Goal: Task Accomplishment & Management: Manage account settings

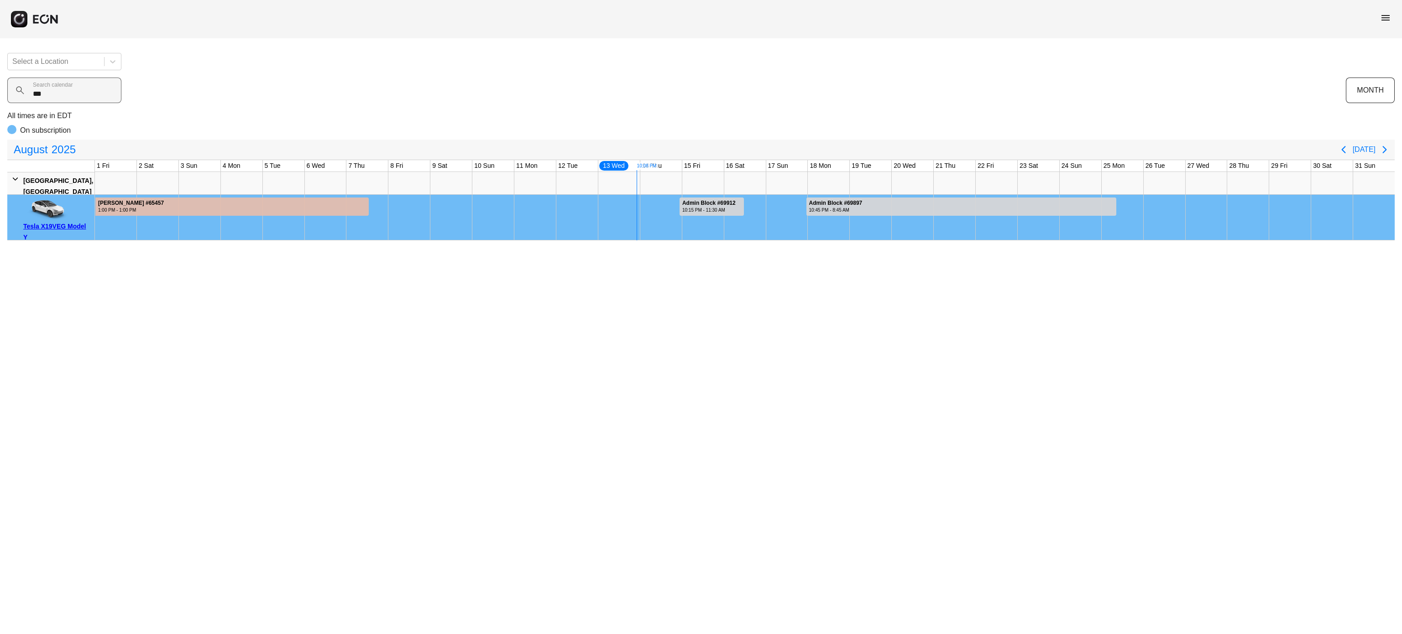
click at [83, 87] on calendar "***" at bounding box center [64, 91] width 114 height 26
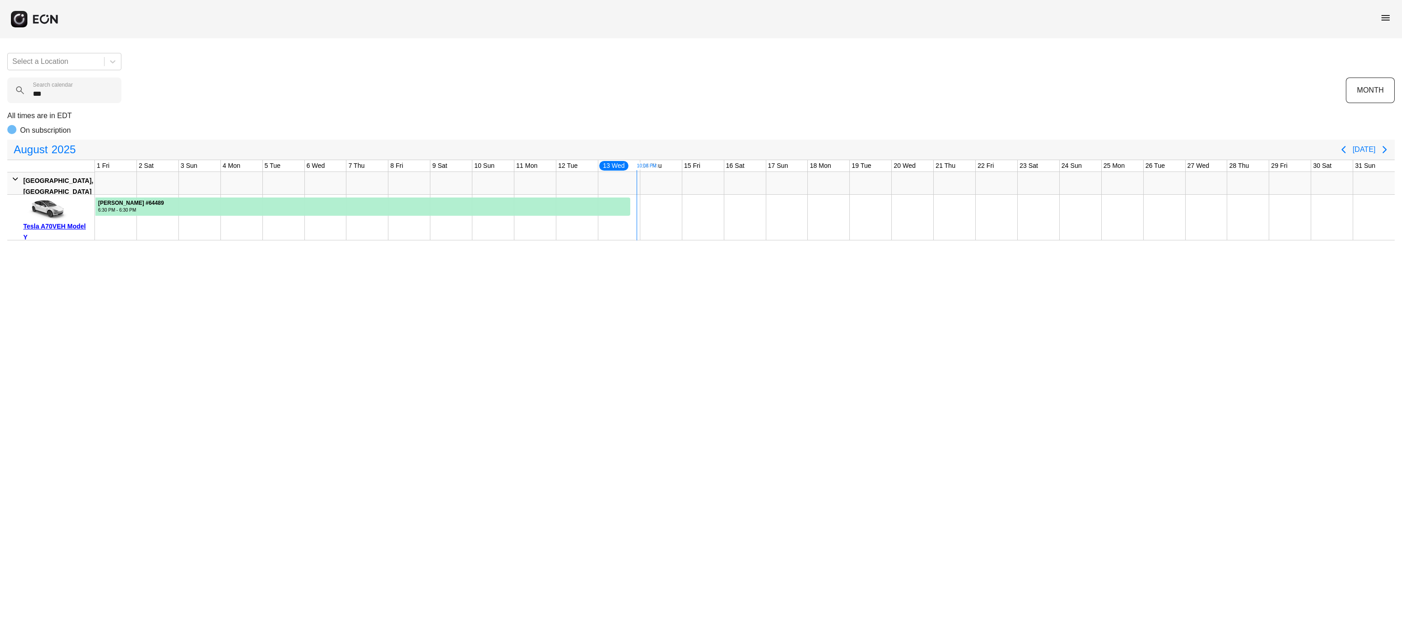
type calendar "***"
drag, startPoint x: 643, startPoint y: 225, endPoint x: 785, endPoint y: 203, distance: 143.6
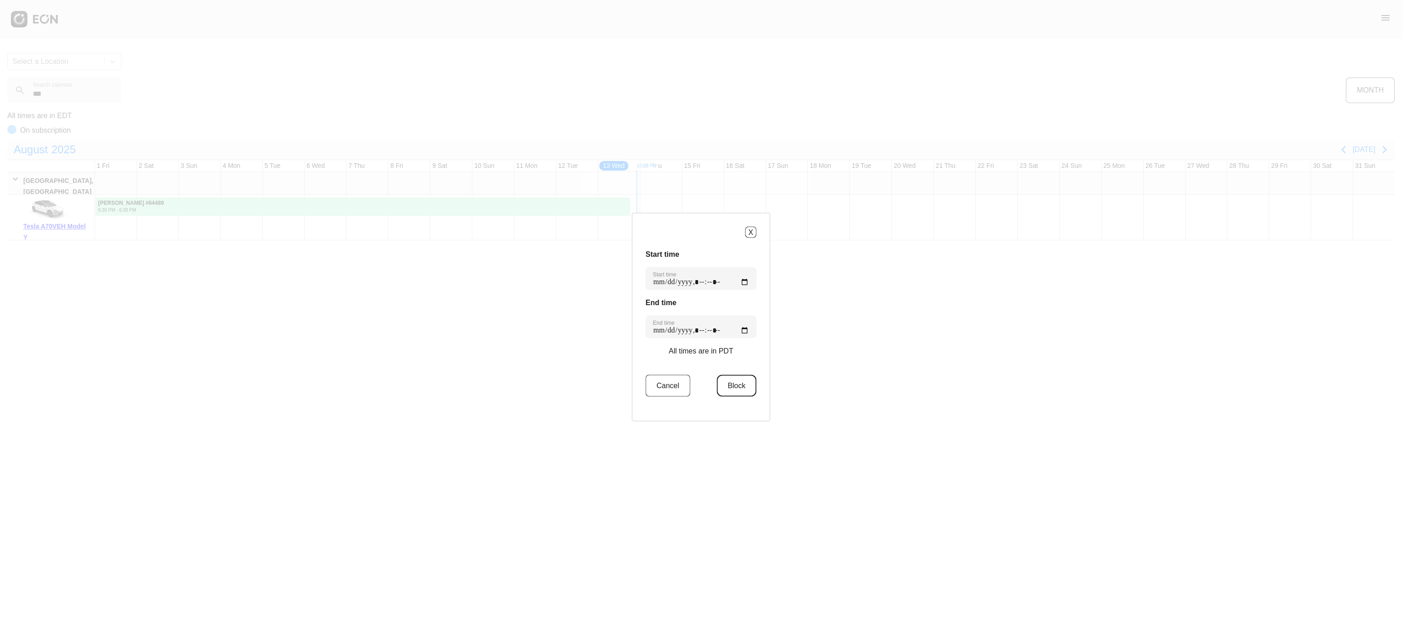
click at [734, 394] on button "Block" at bounding box center [737, 386] width 40 height 22
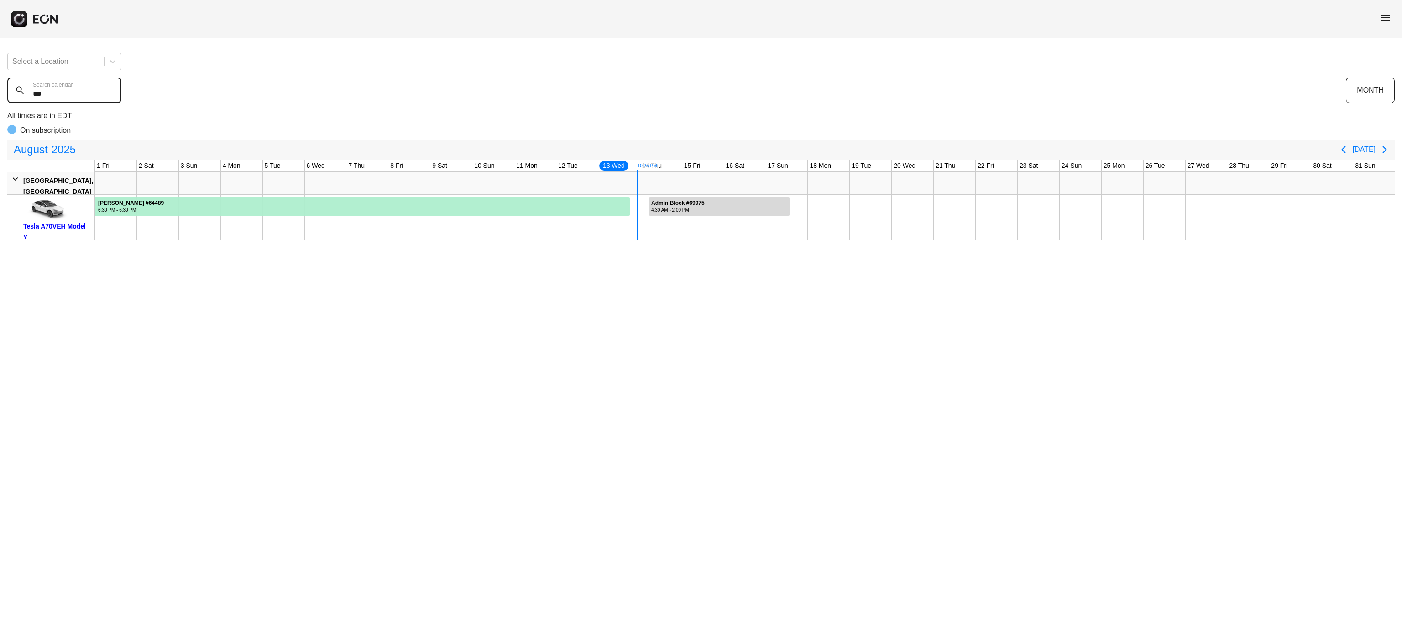
drag, startPoint x: 47, startPoint y: 92, endPoint x: 6, endPoint y: 92, distance: 41.1
click at [6, 92] on div "Select a Location *** Search calendar MONTH All times are in EDT On subscriptio…" at bounding box center [701, 143] width 1402 height 195
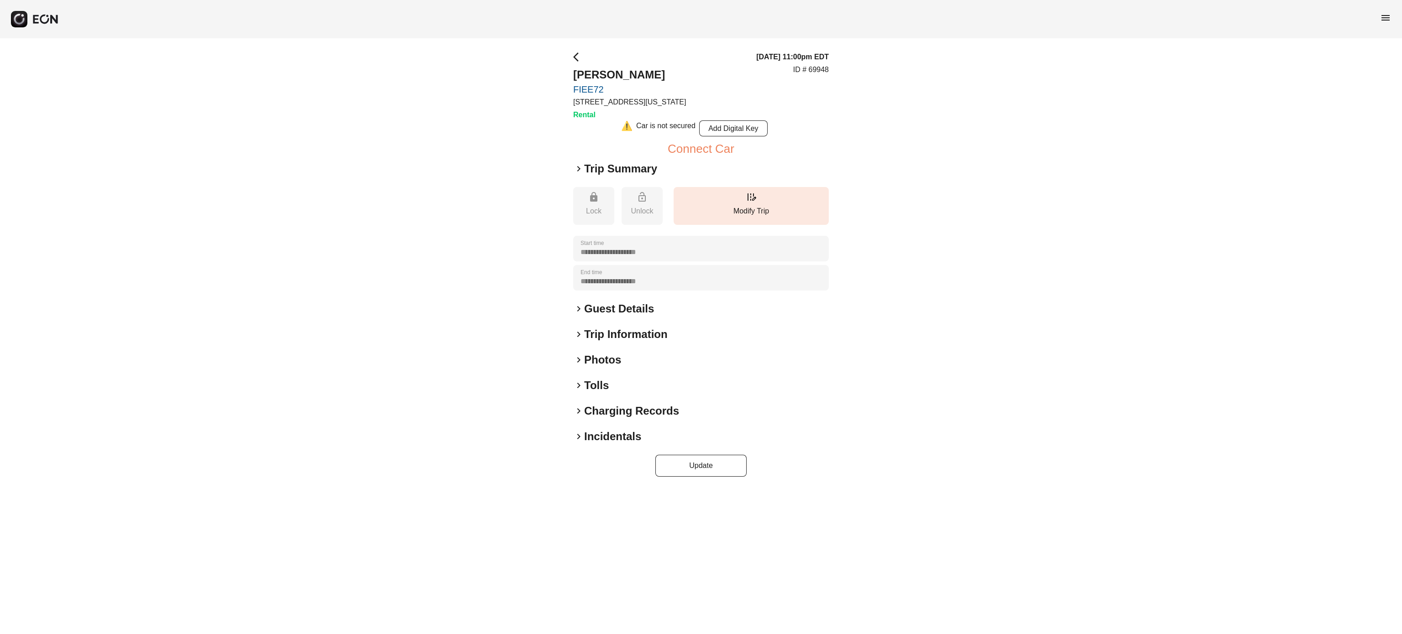
click at [602, 360] on h2 "Photos" at bounding box center [602, 360] width 37 height 15
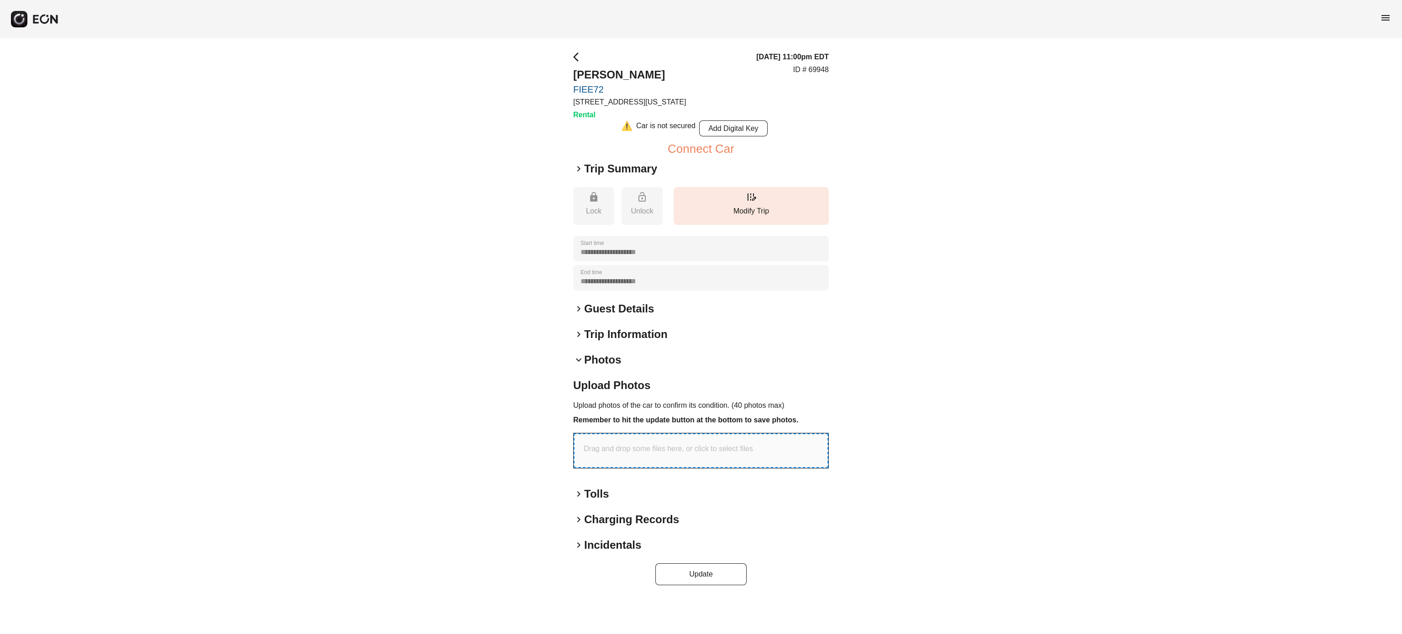
click at [603, 456] on div "Drag and drop some files here, or click to select files" at bounding box center [701, 451] width 255 height 35
type input "**********"
click at [704, 597] on button "Update" at bounding box center [700, 586] width 91 height 22
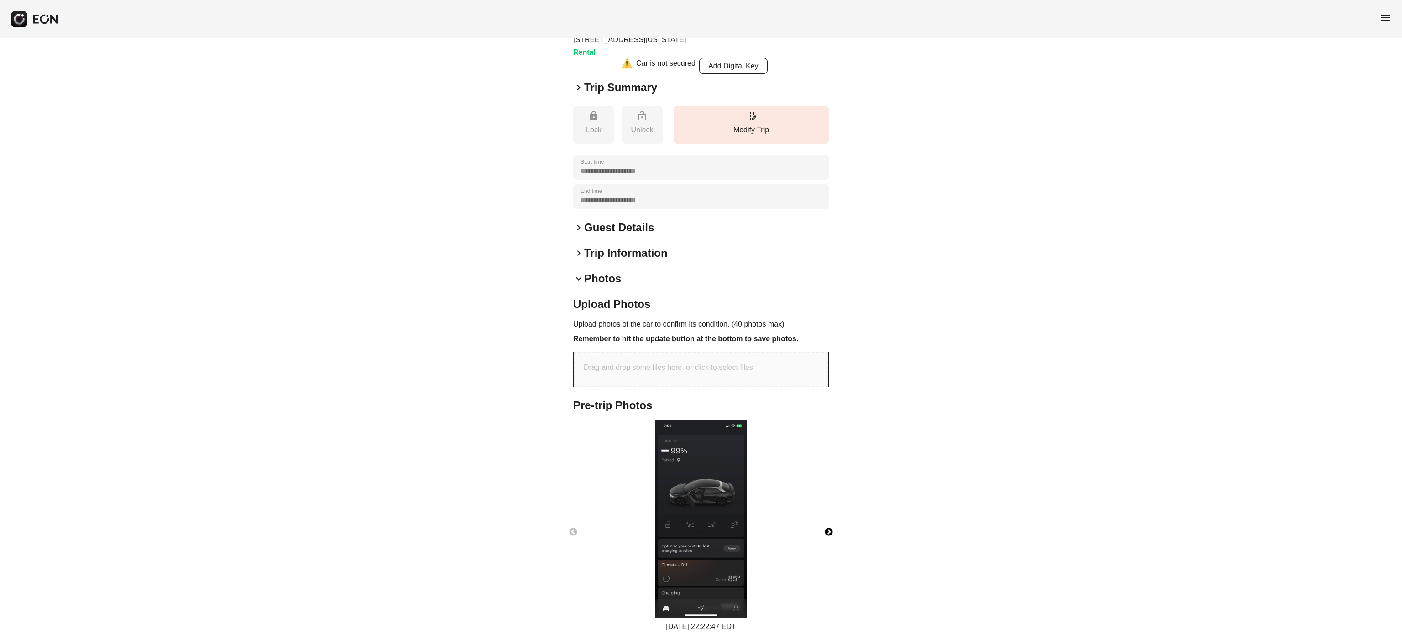
click at [833, 530] on button "Next" at bounding box center [829, 533] width 32 height 32
click at [570, 534] on button "Previous" at bounding box center [573, 533] width 32 height 32
click at [727, 497] on img at bounding box center [700, 519] width 91 height 198
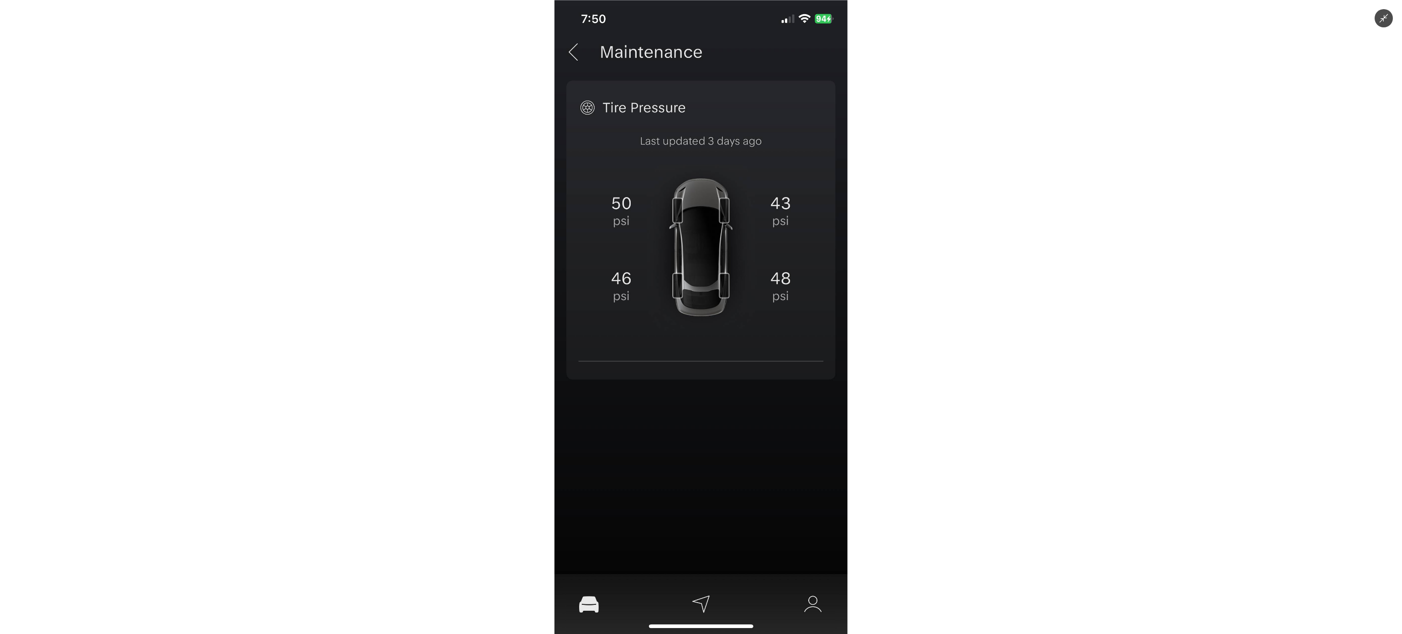
click at [1381, 17] on icon "Minimize image" at bounding box center [1384, 18] width 10 height 10
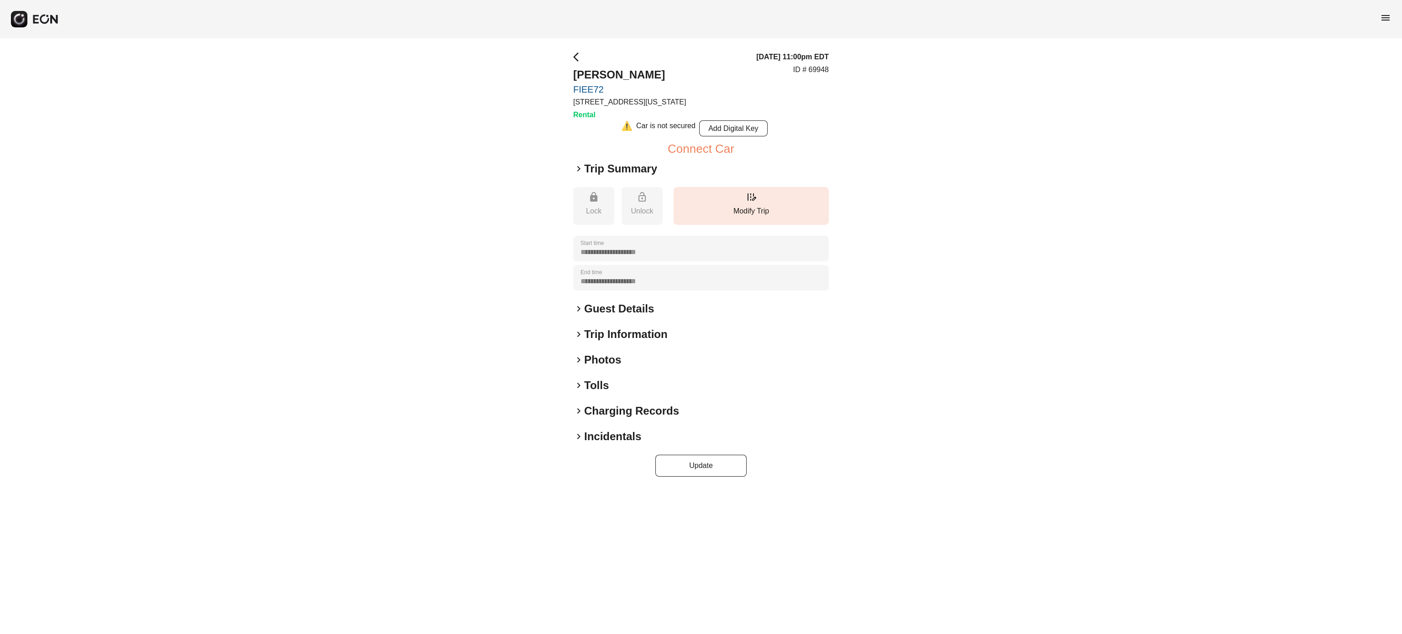
click at [612, 356] on h2 "Photos" at bounding box center [602, 360] width 37 height 15
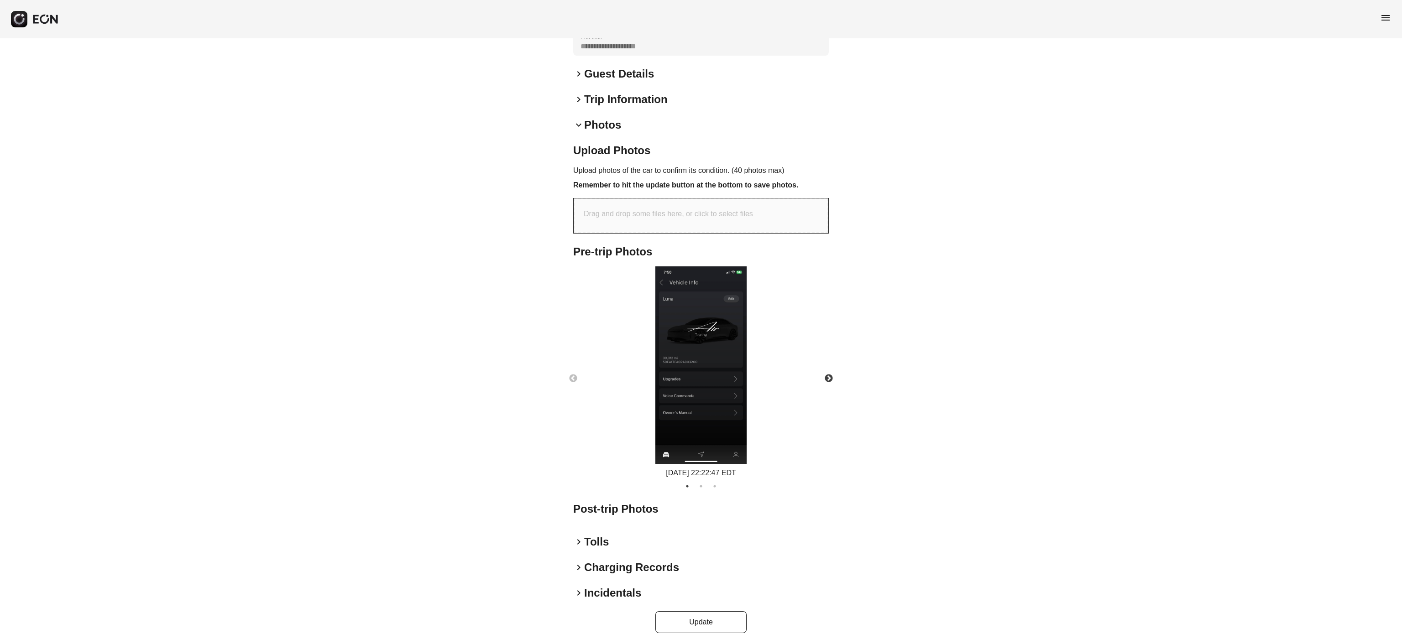
scroll to position [247, 0]
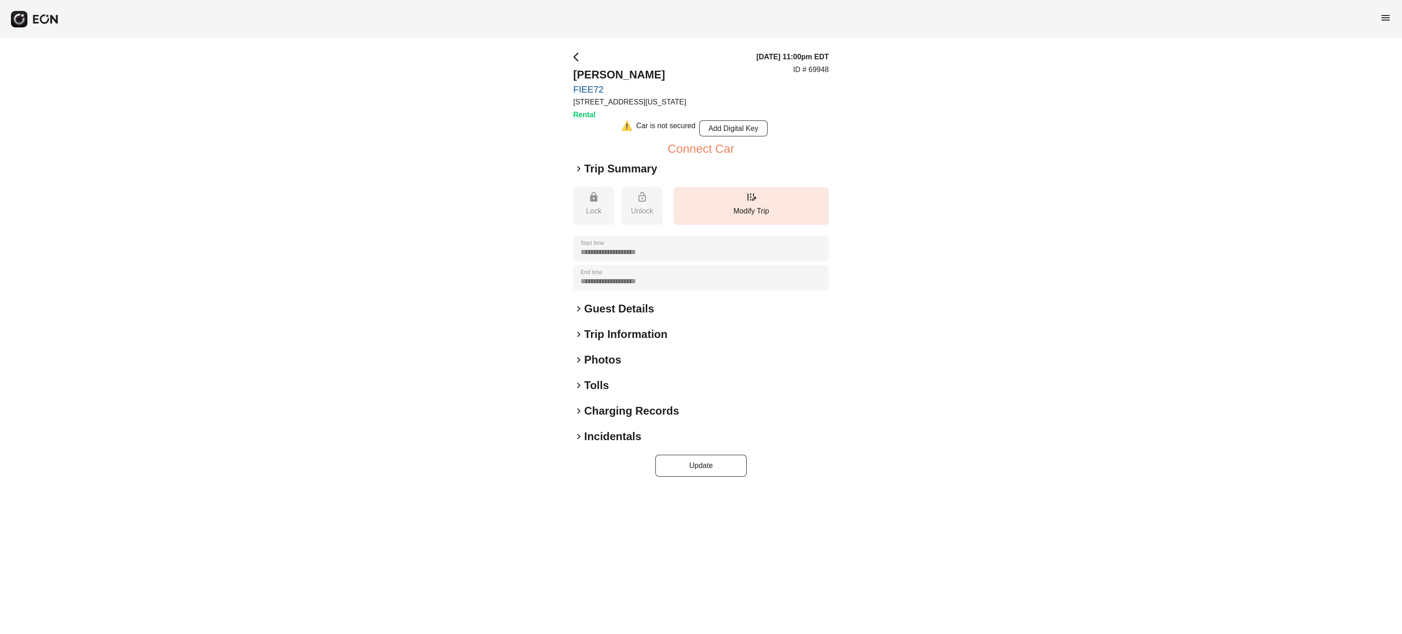
click at [612, 366] on h2 "Photos" at bounding box center [602, 360] width 37 height 15
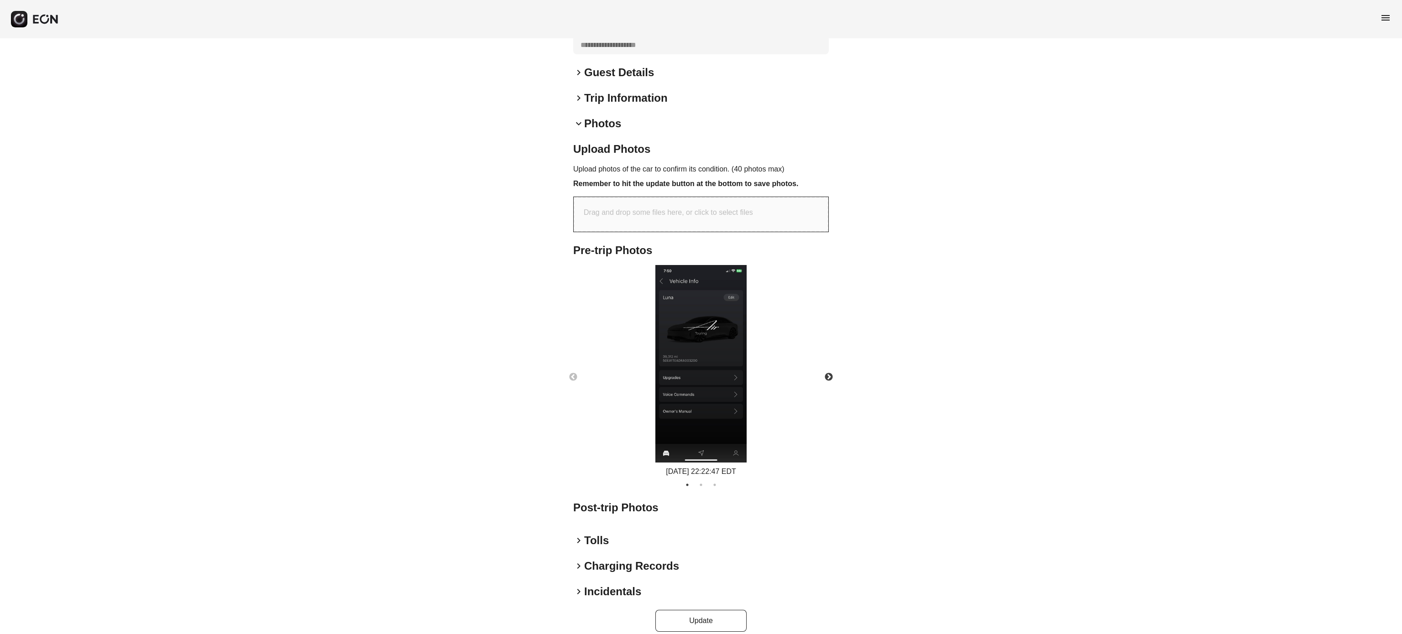
scroll to position [247, 0]
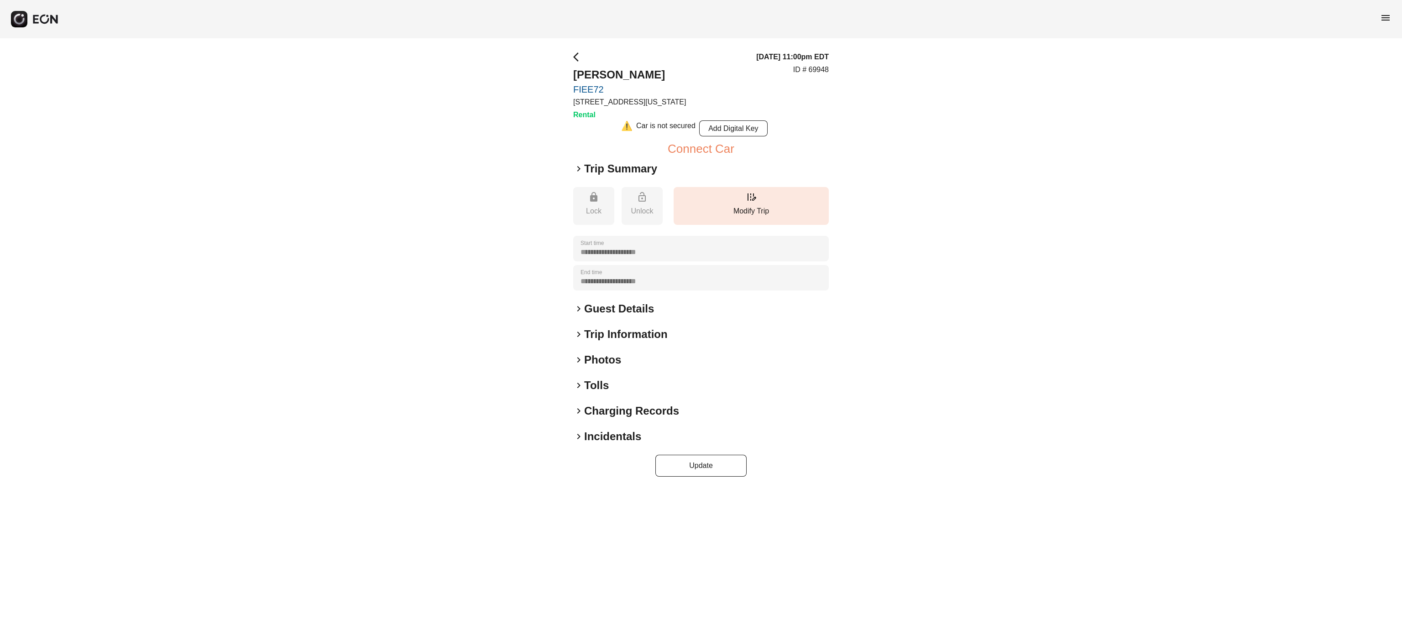
click at [599, 361] on h2 "Photos" at bounding box center [602, 360] width 37 height 15
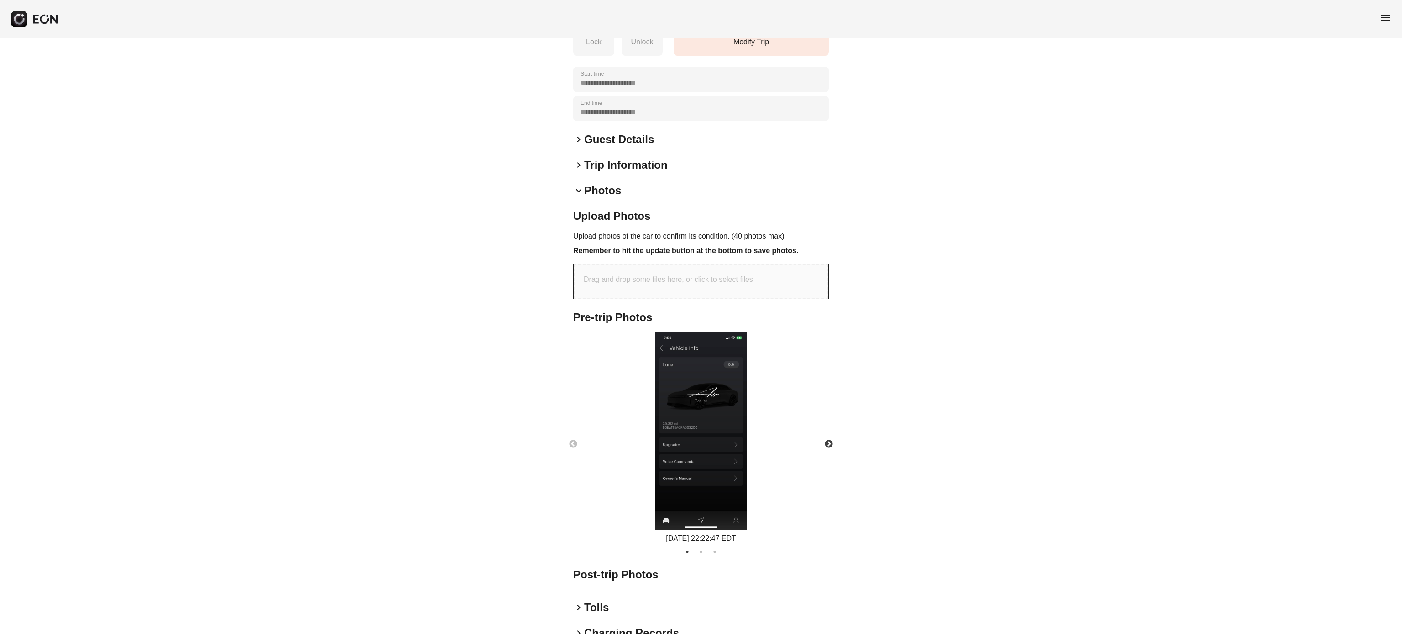
scroll to position [247, 0]
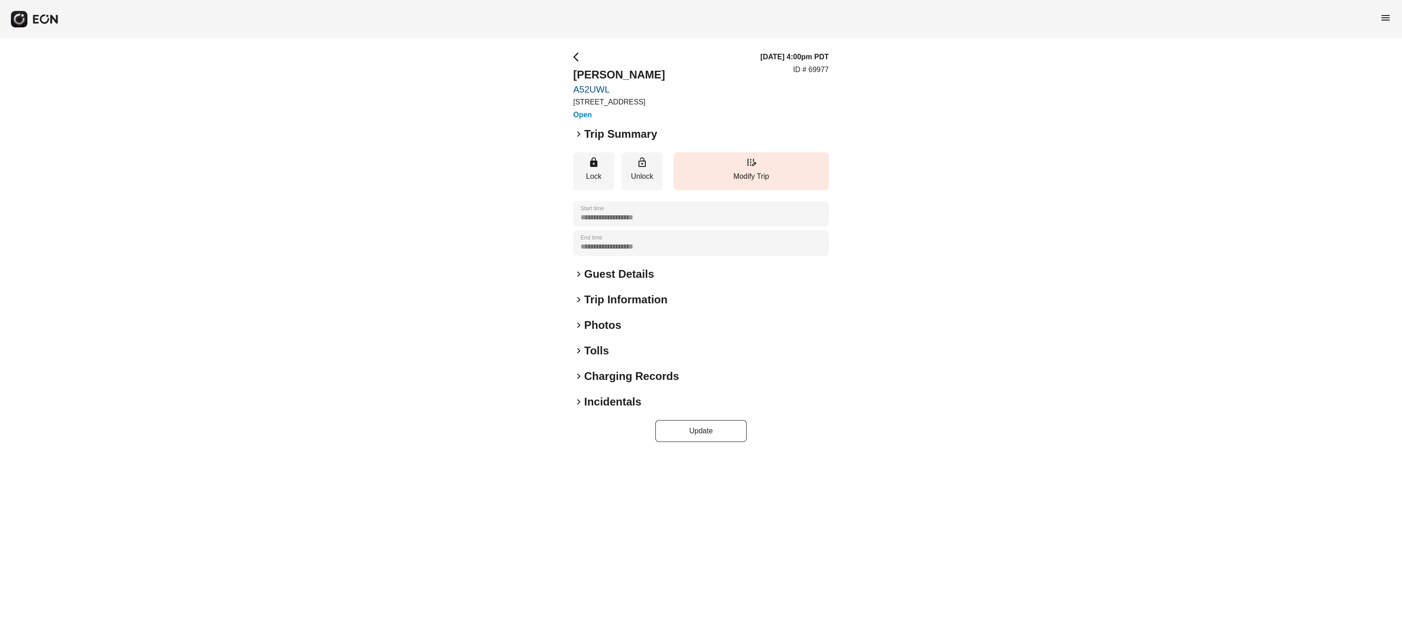
type time "**********"
click at [609, 325] on h2 "Photos" at bounding box center [602, 325] width 37 height 15
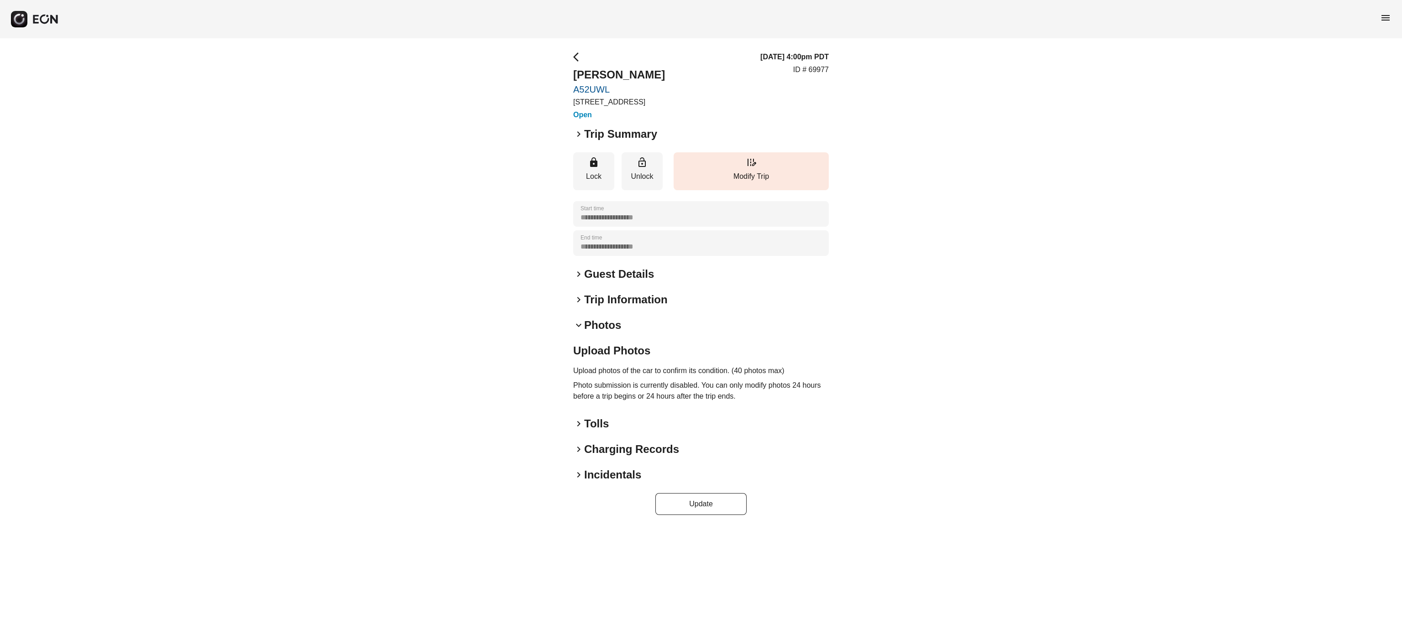
click at [593, 331] on h2 "Photos" at bounding box center [602, 325] width 37 height 15
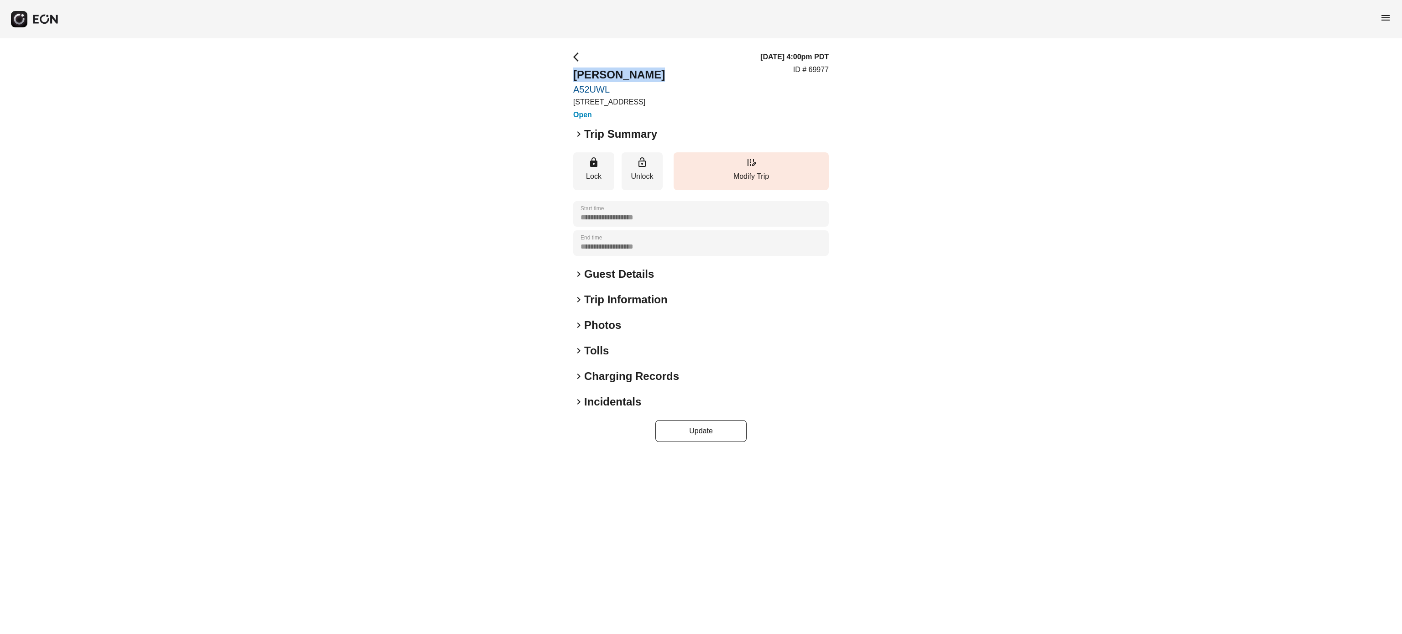
drag, startPoint x: 572, startPoint y: 72, endPoint x: 652, endPoint y: 72, distance: 79.4
click at [652, 72] on div "**********" at bounding box center [701, 246] width 1402 height 417
copy h2 "Haiyang Zhang"
click at [818, 70] on p "ID # 69977" at bounding box center [811, 69] width 36 height 11
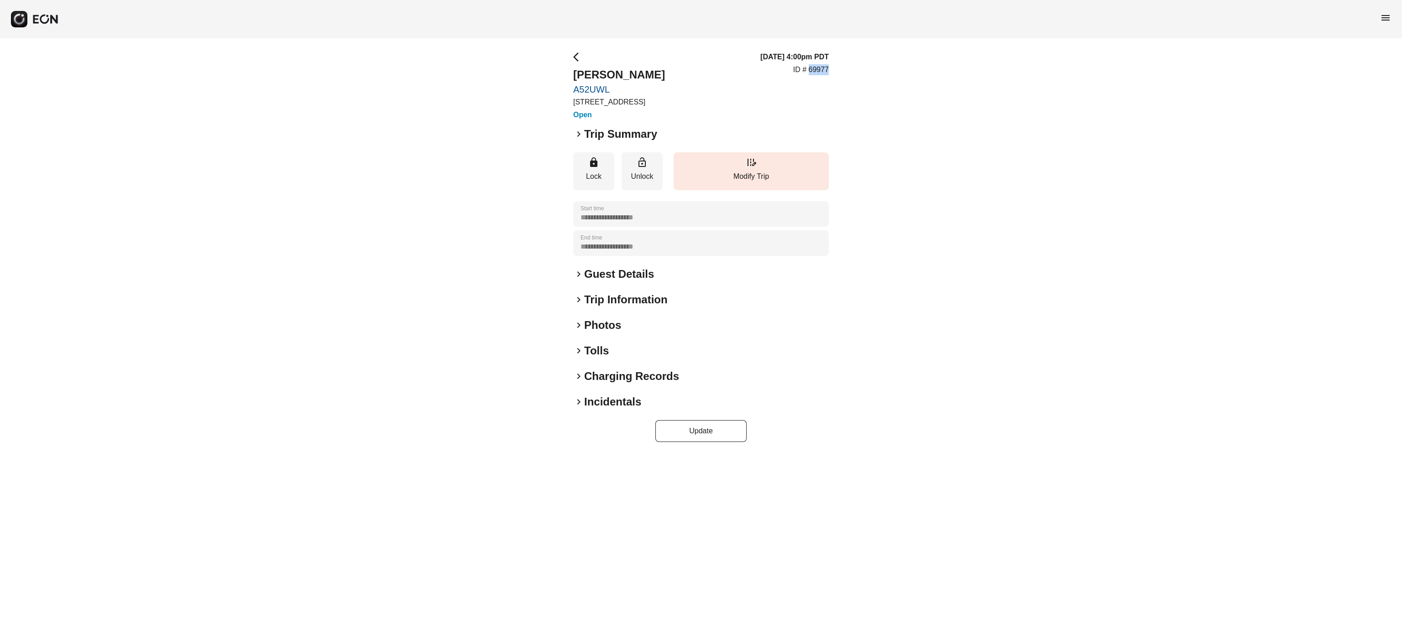
copy p "69977"
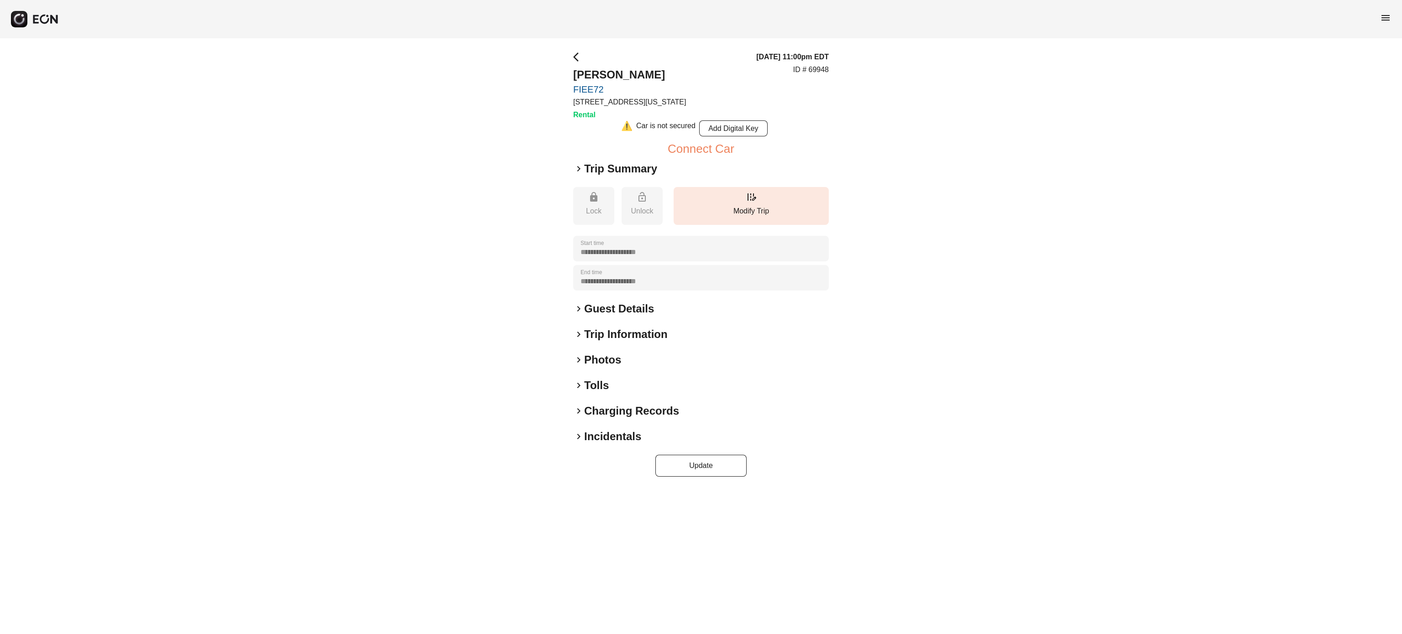
click at [587, 361] on h2 "Photos" at bounding box center [602, 360] width 37 height 15
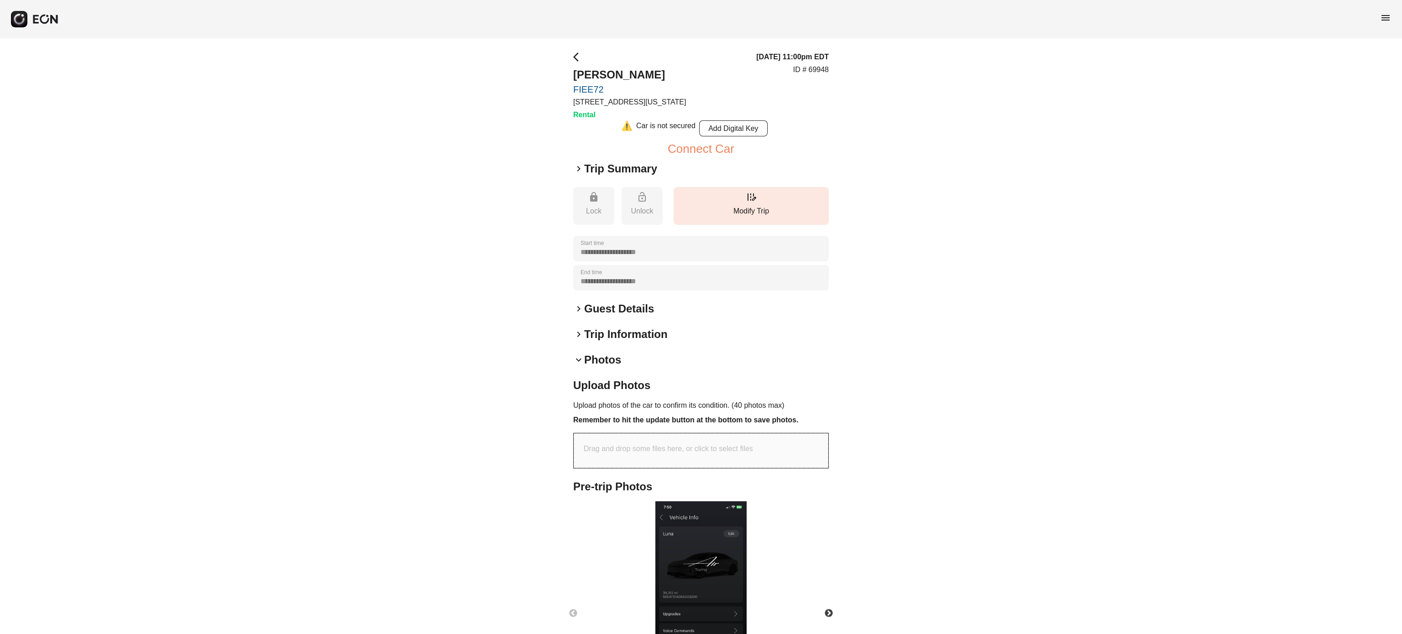
click at [615, 445] on p "Drag and drop some files here, or click to select files" at bounding box center [668, 449] width 169 height 11
type input "**********"
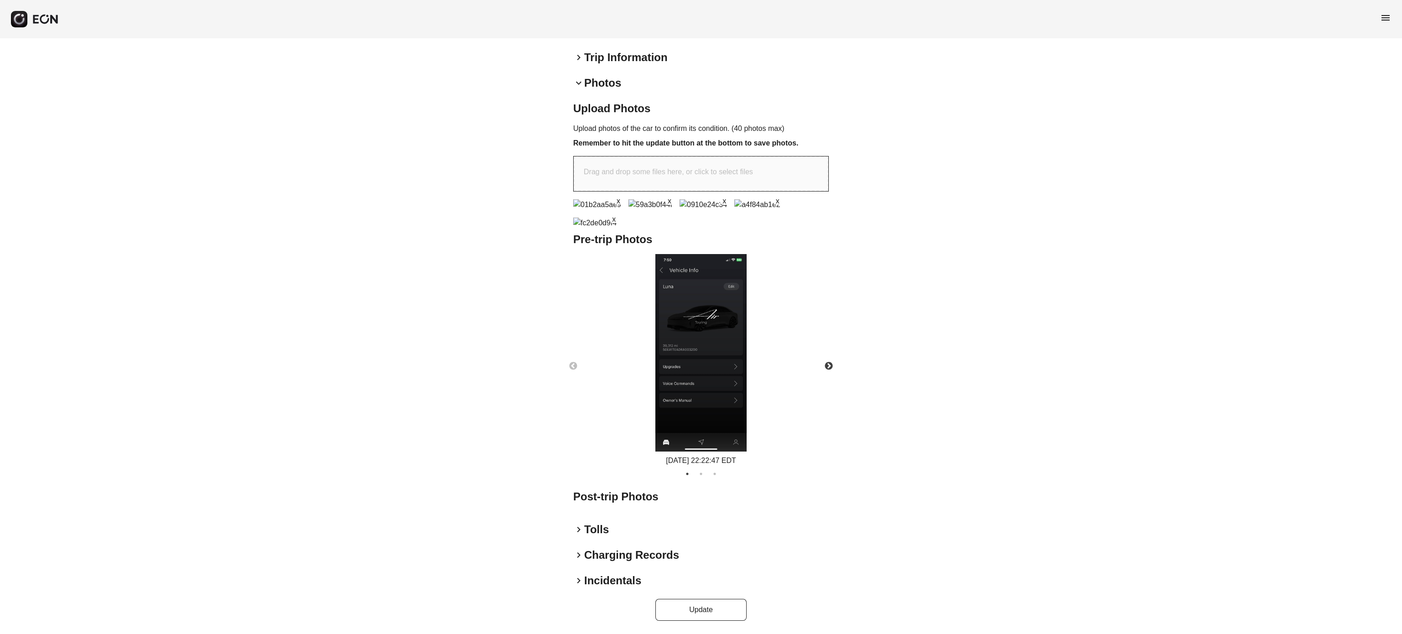
scroll to position [376, 0]
click at [677, 606] on button "Update" at bounding box center [700, 610] width 91 height 22
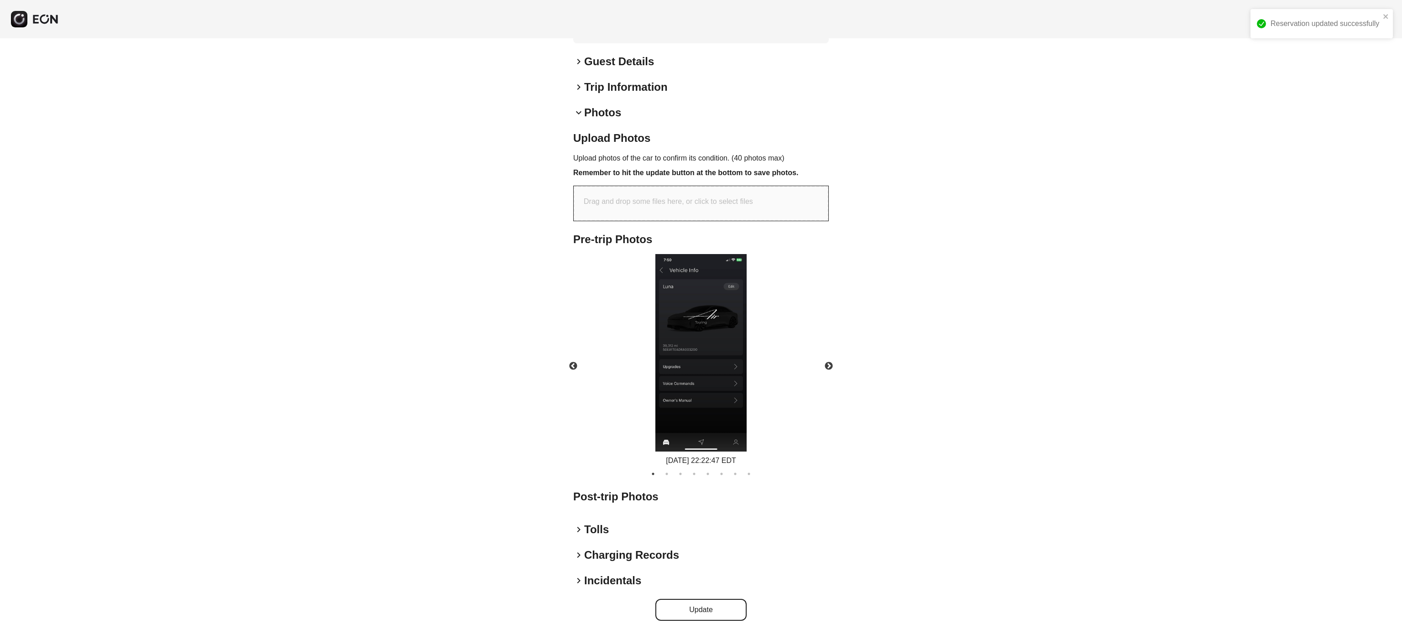
scroll to position [228, 0]
click at [834, 362] on button "Next" at bounding box center [829, 367] width 32 height 32
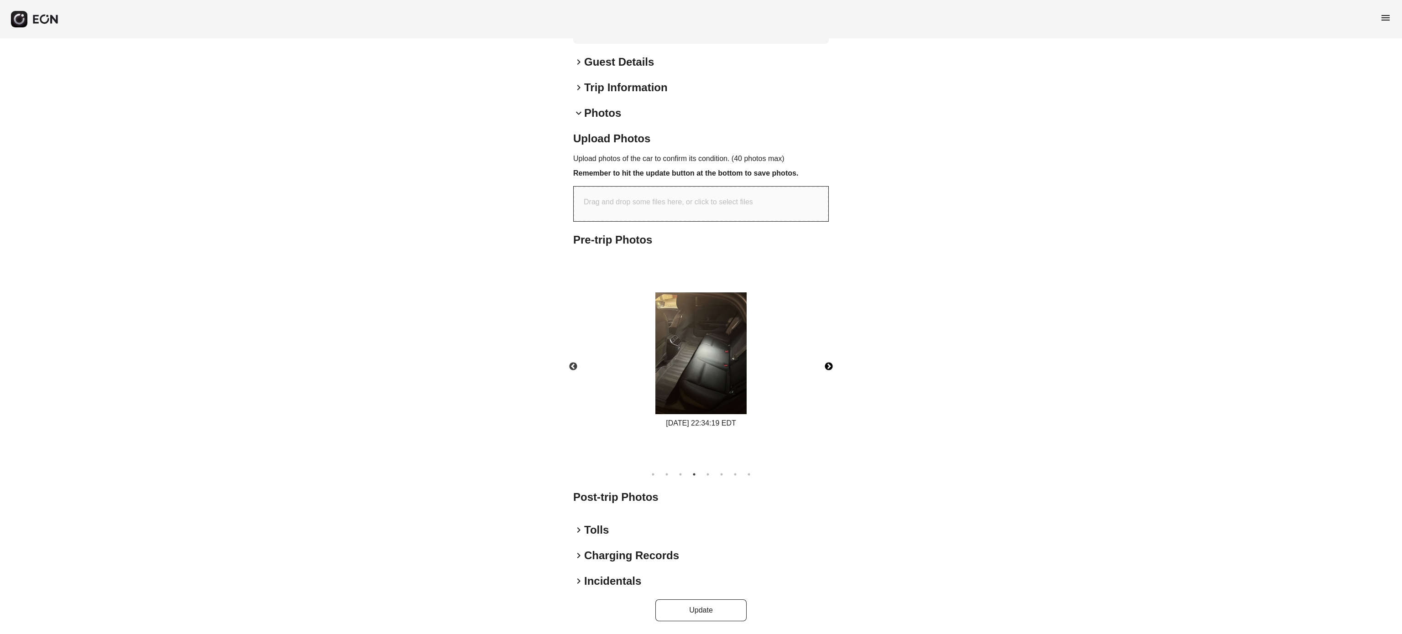
click at [834, 362] on button "Next" at bounding box center [829, 367] width 32 height 32
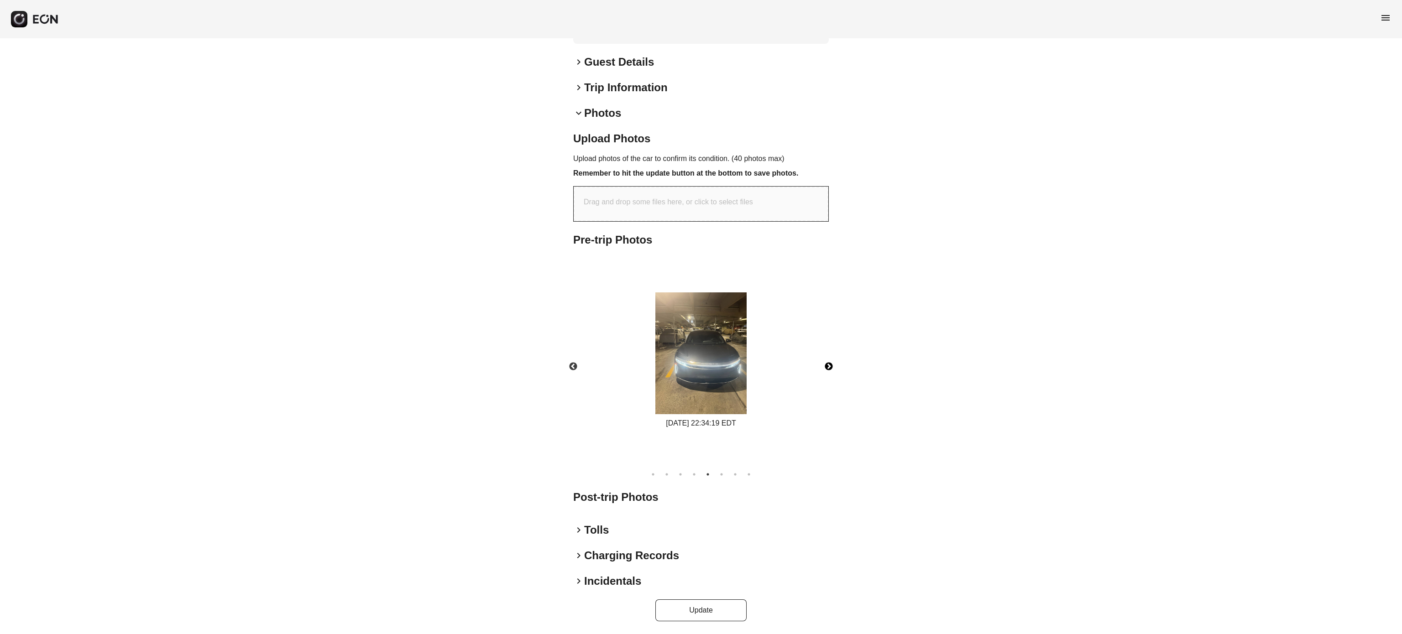
click at [834, 362] on button "Next" at bounding box center [829, 367] width 32 height 32
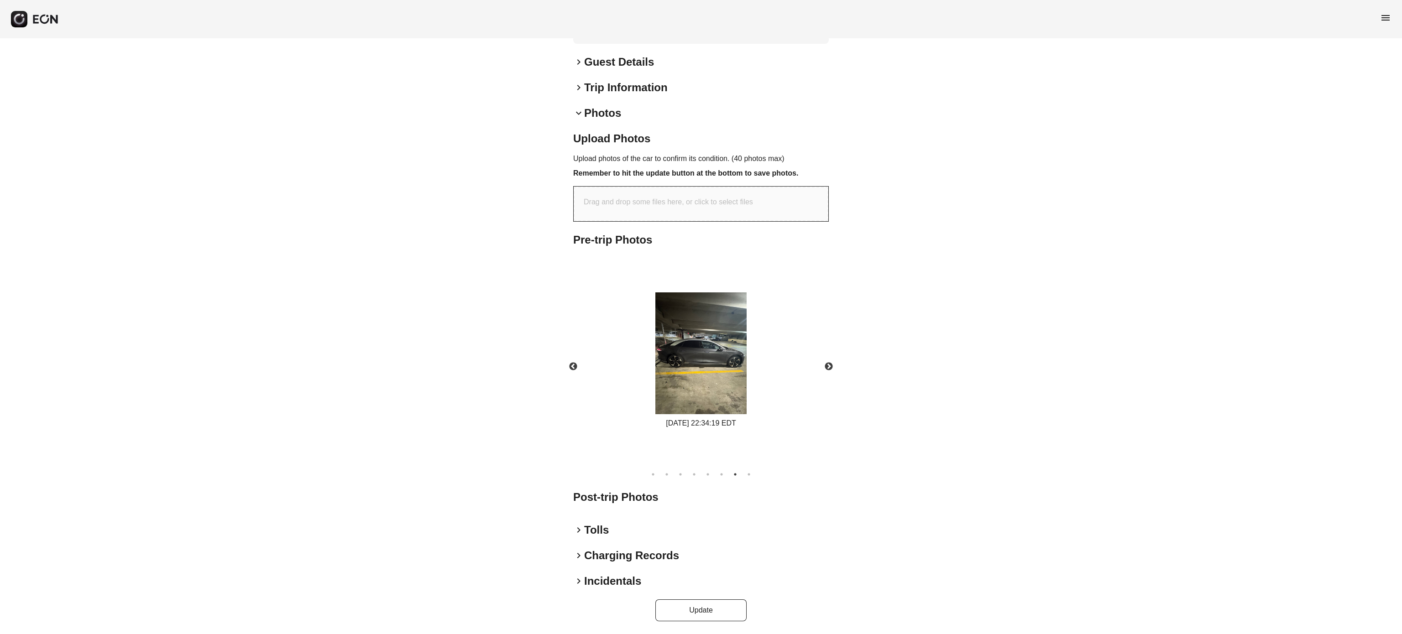
click at [651, 194] on div "Drag and drop some files here, or click to select files" at bounding box center [701, 204] width 255 height 35
type input "**********"
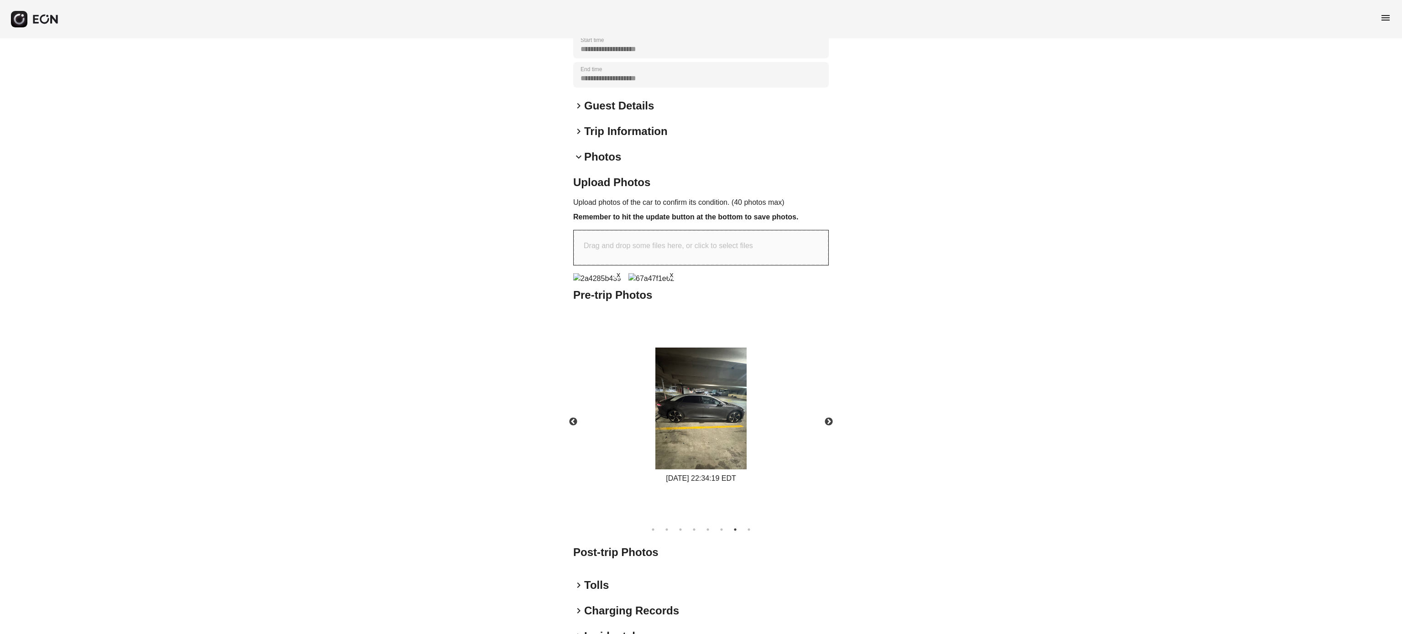
scroll to position [289, 0]
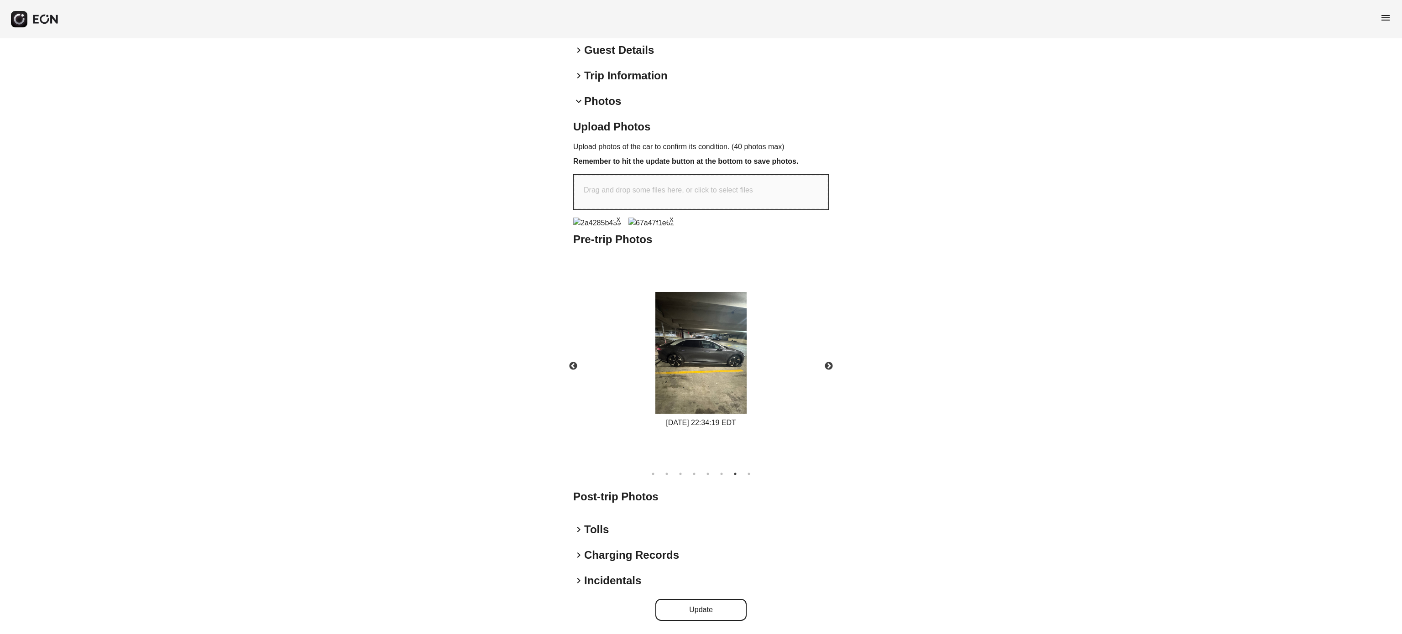
click at [703, 619] on button "Update" at bounding box center [700, 610] width 91 height 22
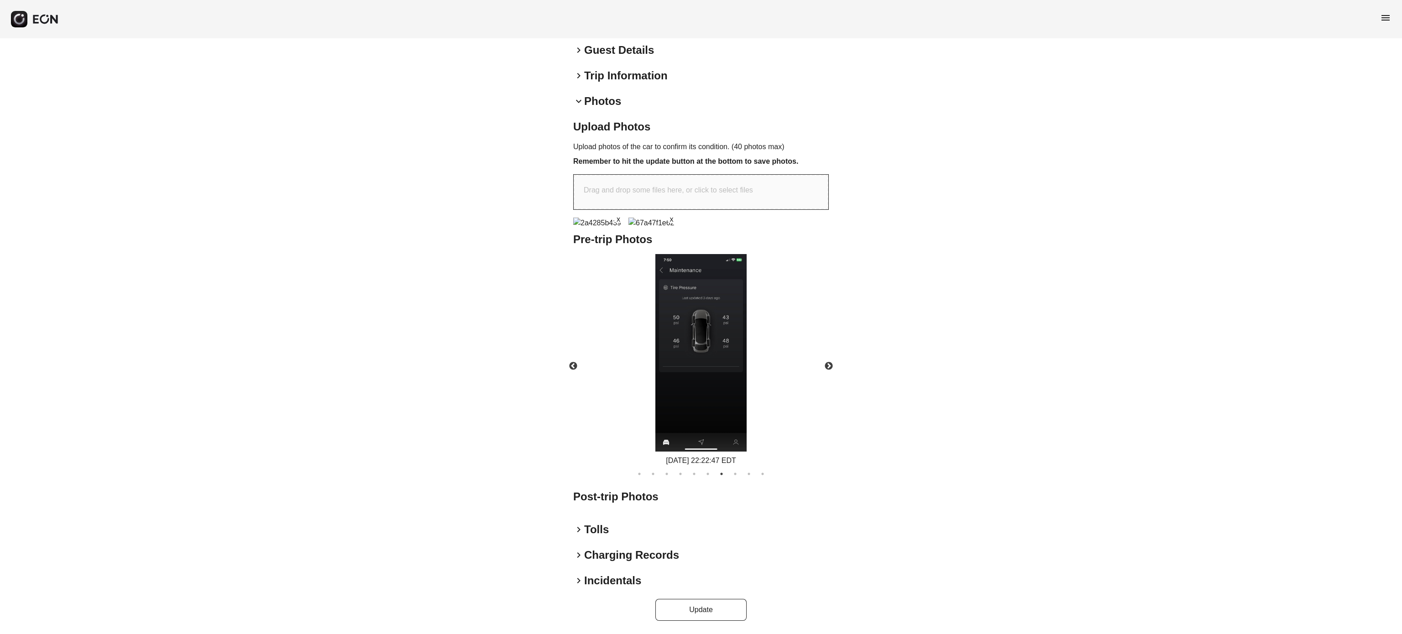
scroll to position [228, 0]
click at [696, 204] on p "Drag and drop some files here, or click to select files" at bounding box center [668, 202] width 169 height 11
type input "**********"
click at [710, 615] on button "Update" at bounding box center [700, 610] width 91 height 22
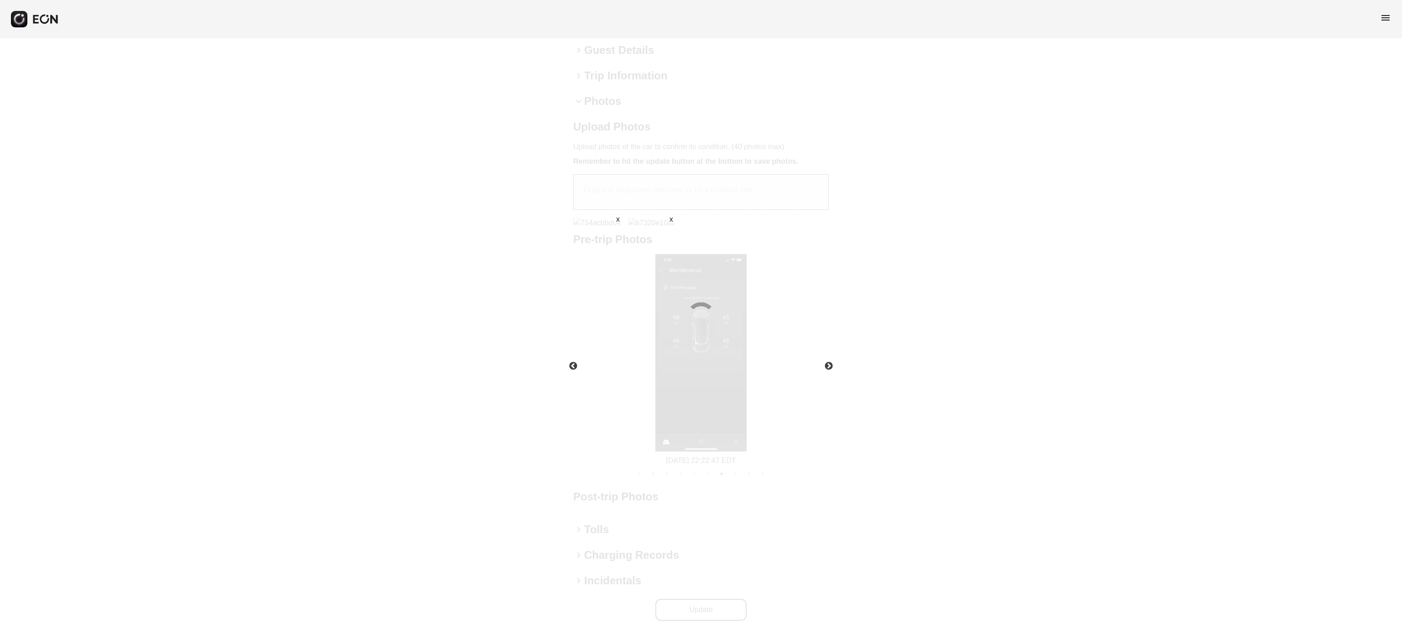
scroll to position [152, 0]
